Goal: Find specific page/section: Find specific page/section

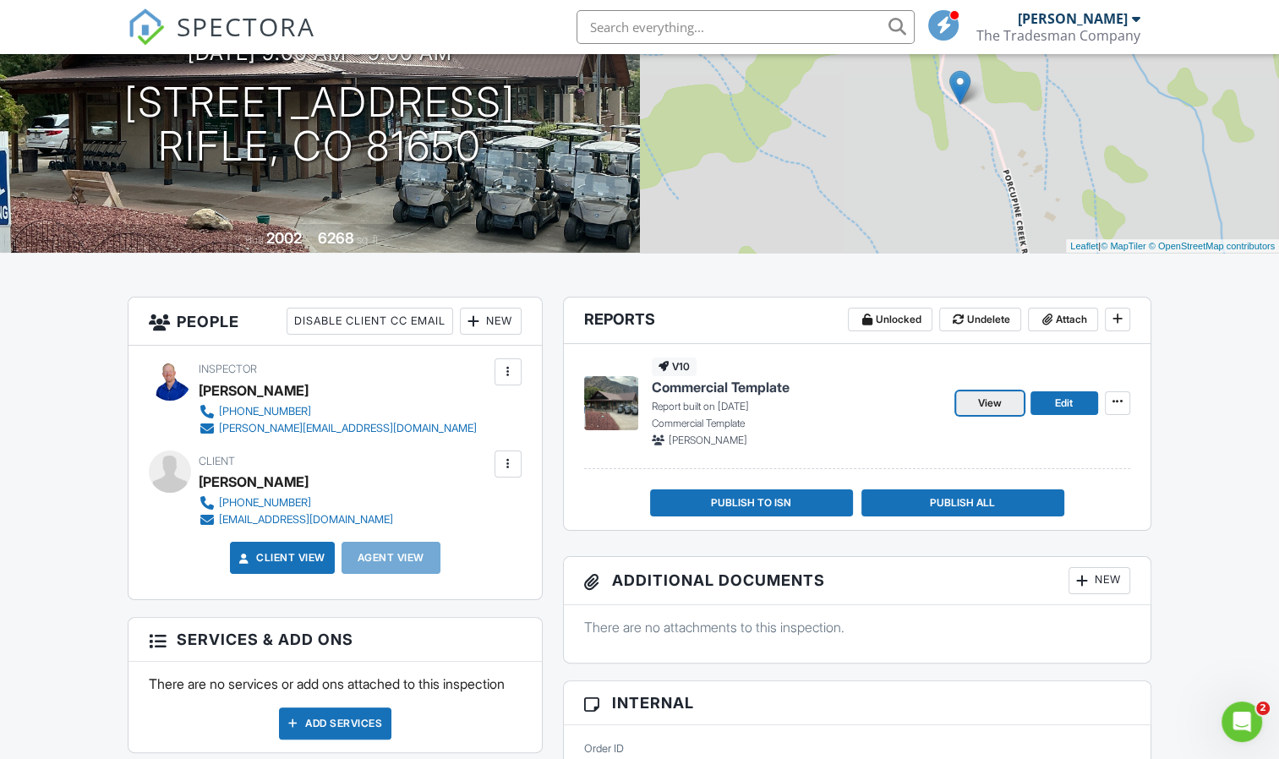
click at [986, 401] on span "View" at bounding box center [990, 403] width 24 height 17
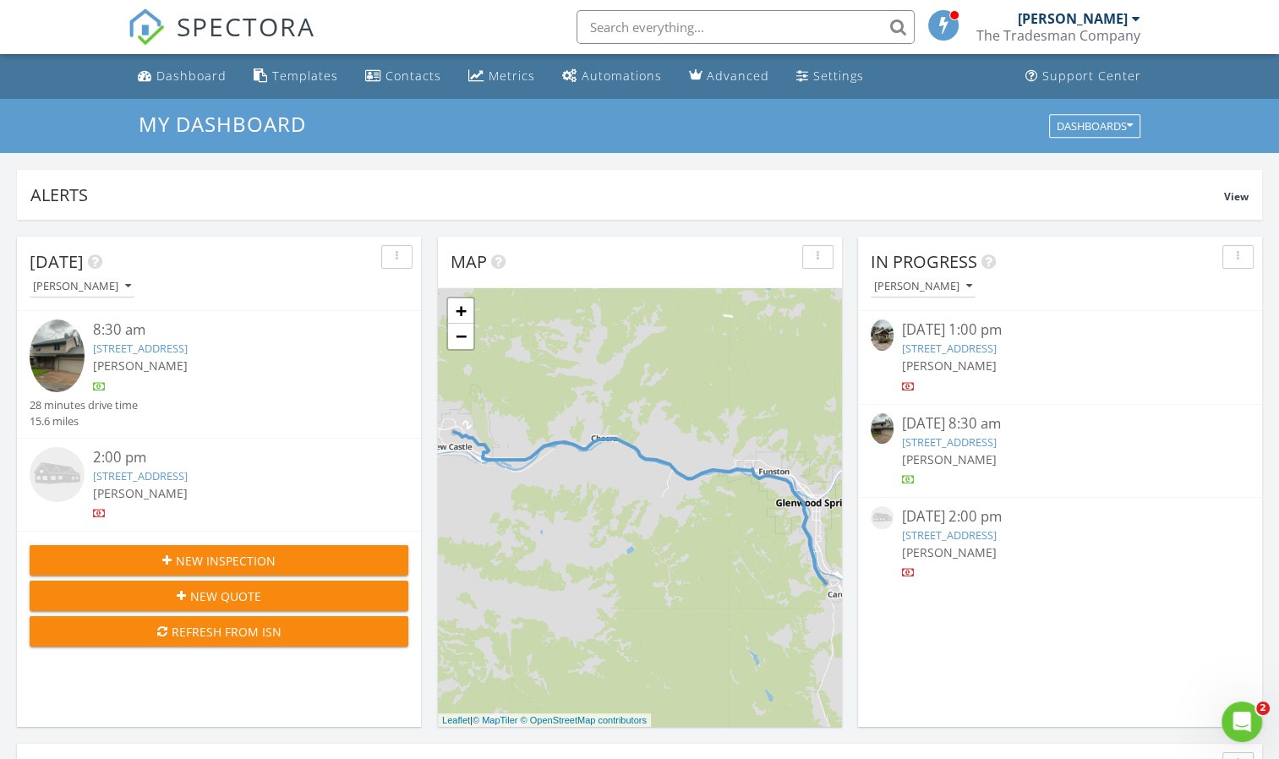
click at [984, 347] on link "329 River Frontage Road #14, Silt, CO 81652" at bounding box center [949, 348] width 95 height 15
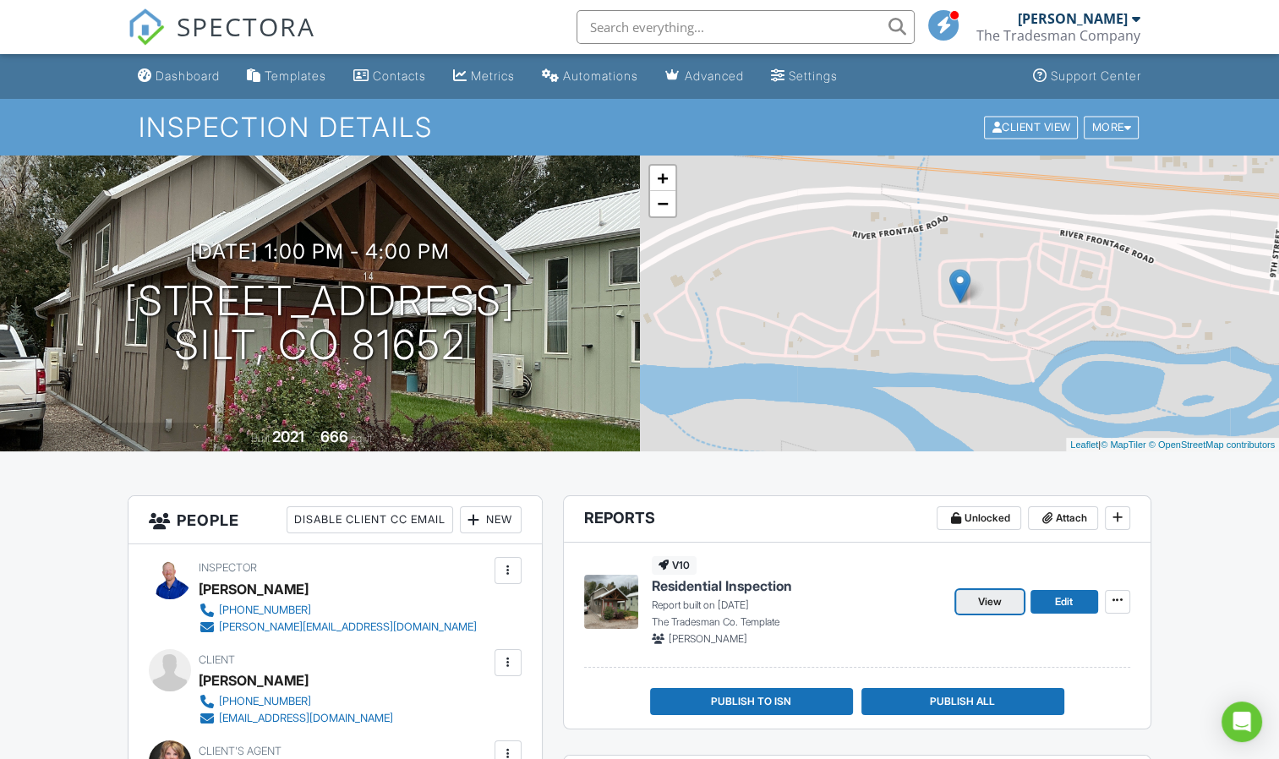
click at [978, 598] on span "View" at bounding box center [990, 601] width 24 height 17
